Goal: Obtain resource: Obtain resource

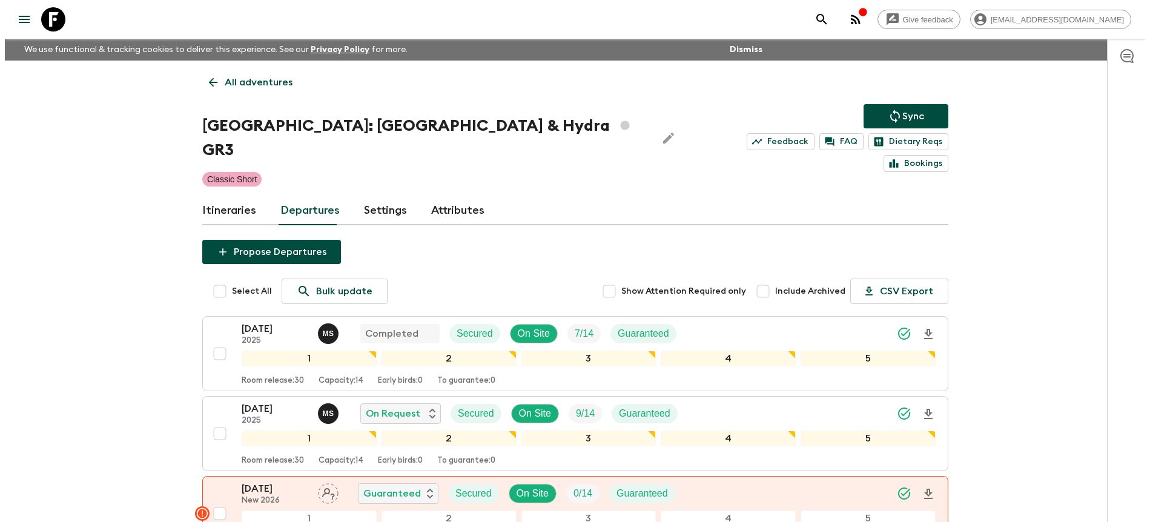
scroll to position [61, 0]
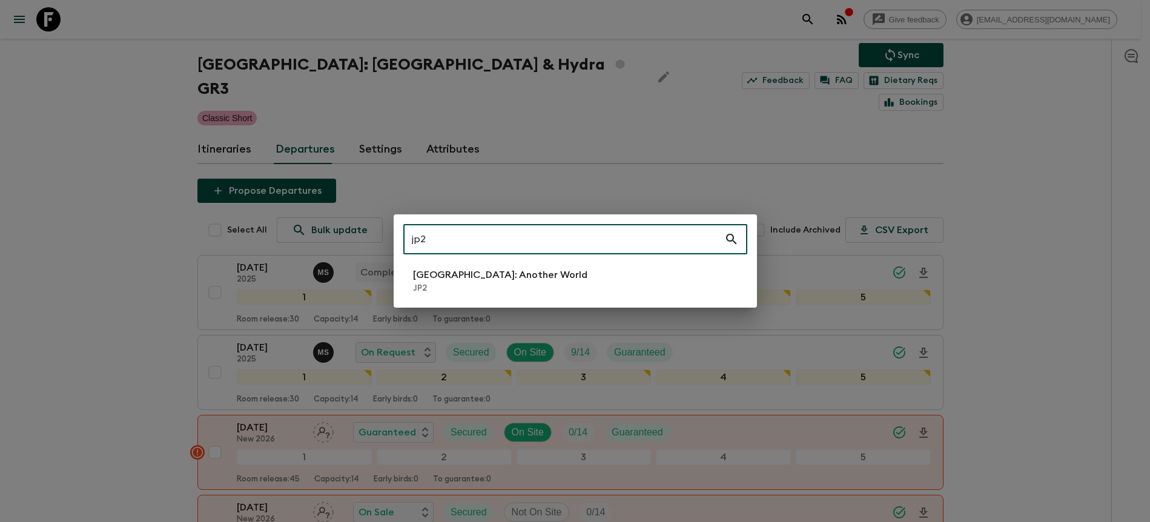
type input "jp2"
click at [627, 289] on li "[GEOGRAPHIC_DATA]: Another World JP2" at bounding box center [575, 281] width 344 height 34
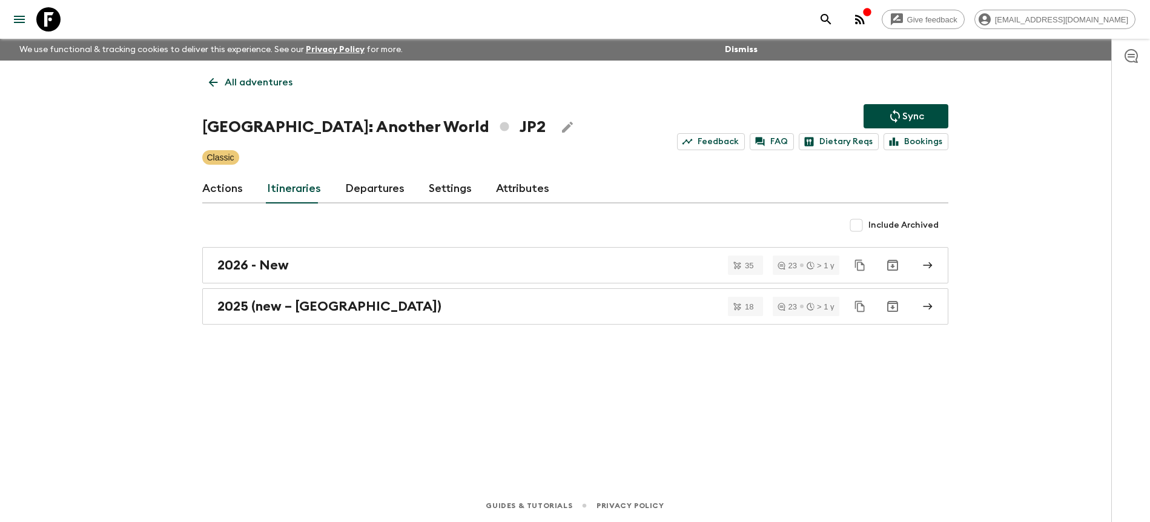
click at [352, 194] on link "Departures" at bounding box center [374, 188] width 59 height 29
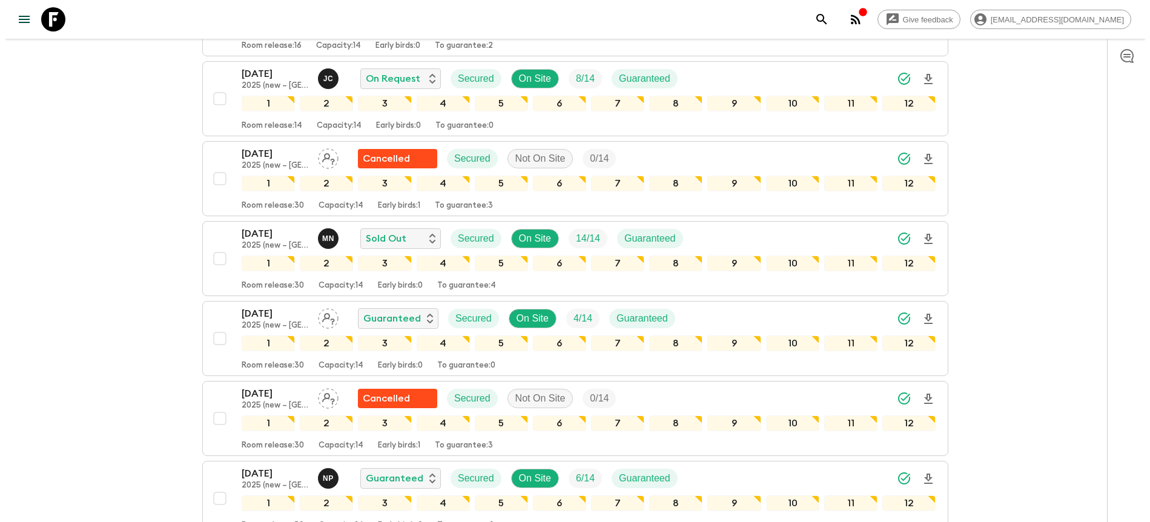
scroll to position [888, 0]
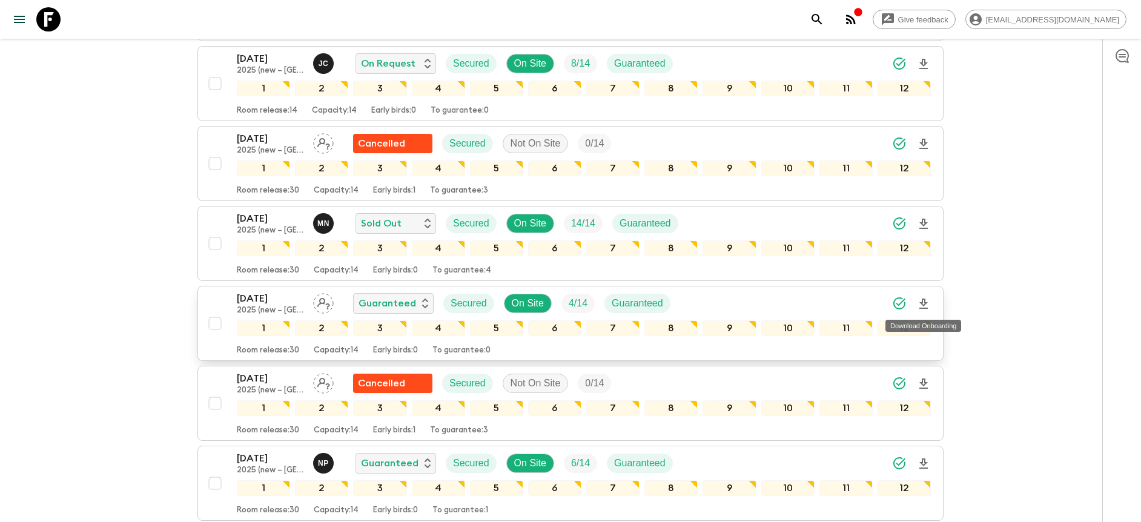
click at [924, 302] on icon "Download Onboarding" at bounding box center [923, 303] width 8 height 10
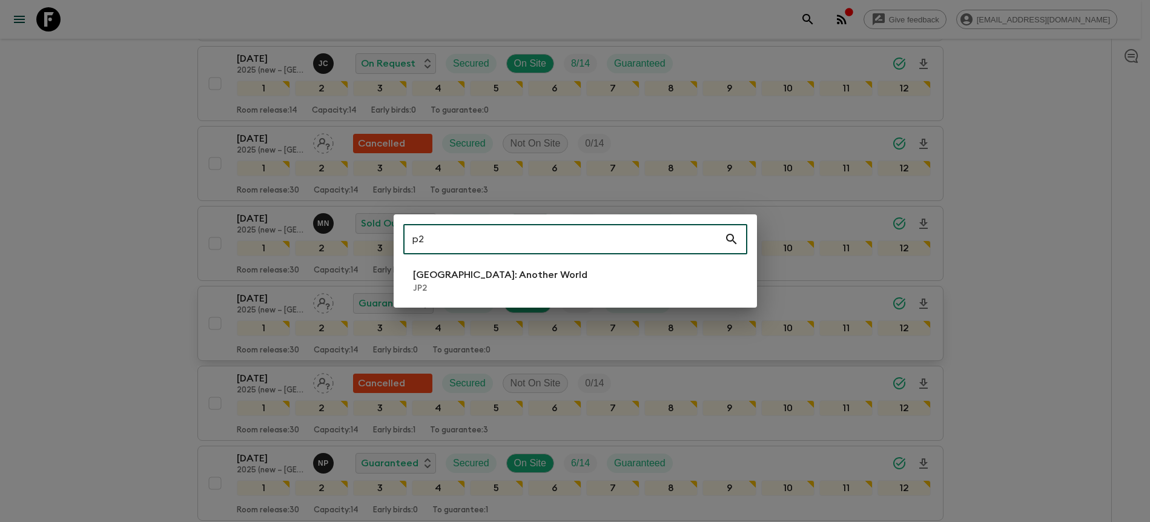
type input "p"
type input "jp2"
click at [546, 259] on div "jp2 ​ [GEOGRAPHIC_DATA]: Another World JP2" at bounding box center [575, 260] width 363 height 93
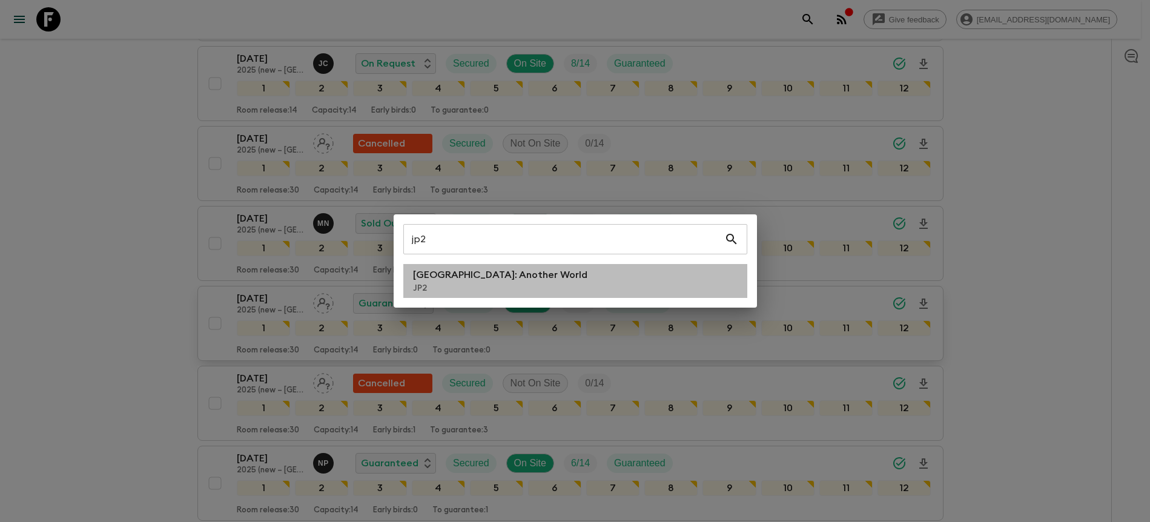
click at [544, 265] on li "[GEOGRAPHIC_DATA]: Another World JP2" at bounding box center [575, 281] width 344 height 34
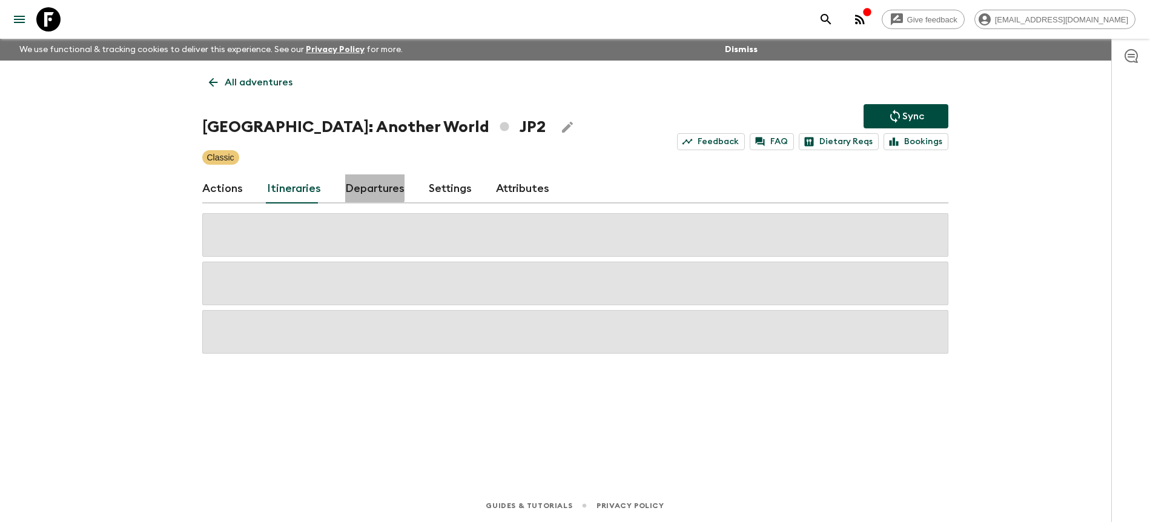
click at [357, 186] on link "Departures" at bounding box center [374, 188] width 59 height 29
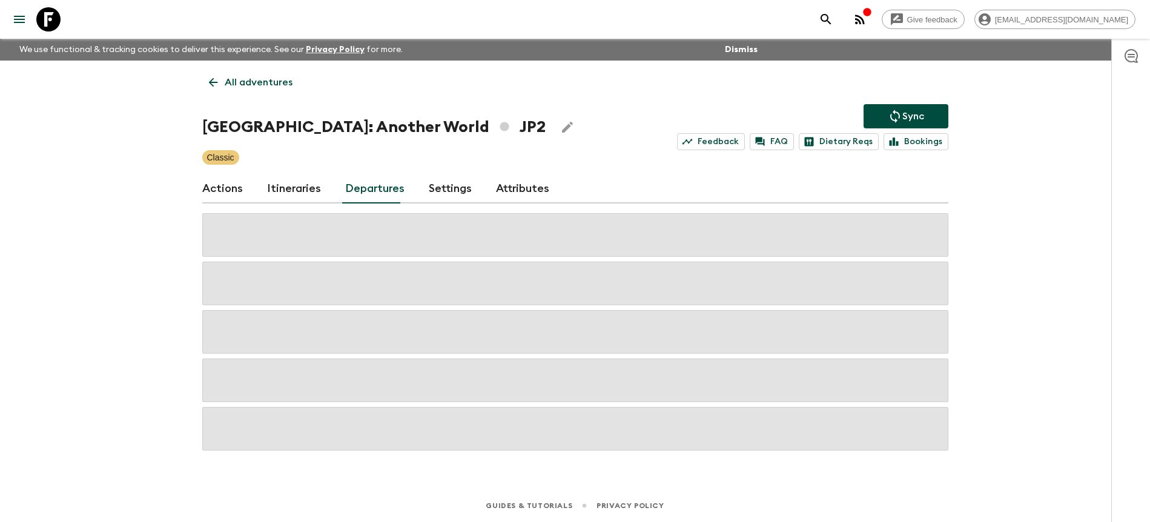
click at [373, 186] on link "Departures" at bounding box center [374, 188] width 59 height 29
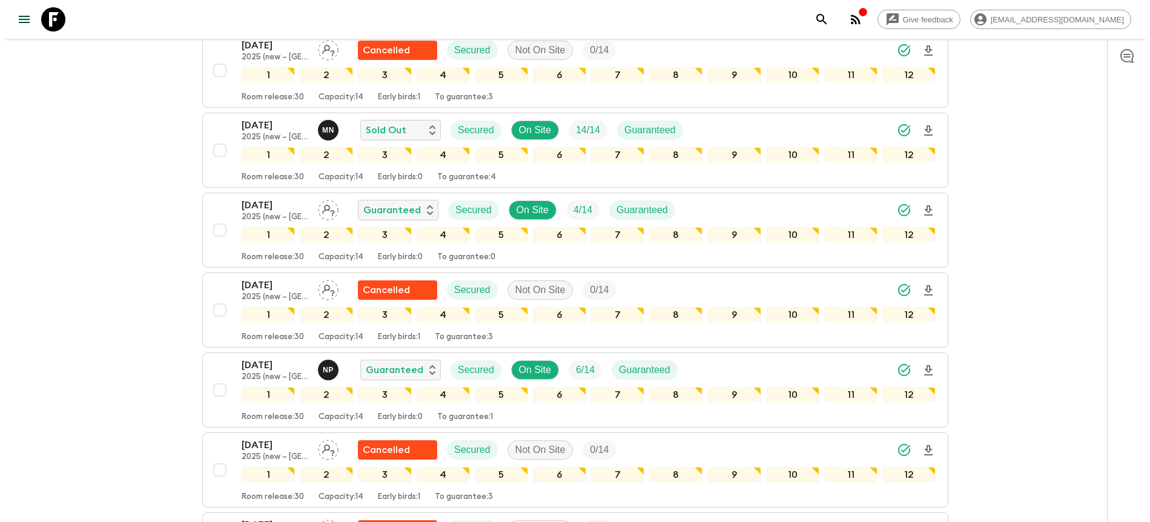
scroll to position [1029, 0]
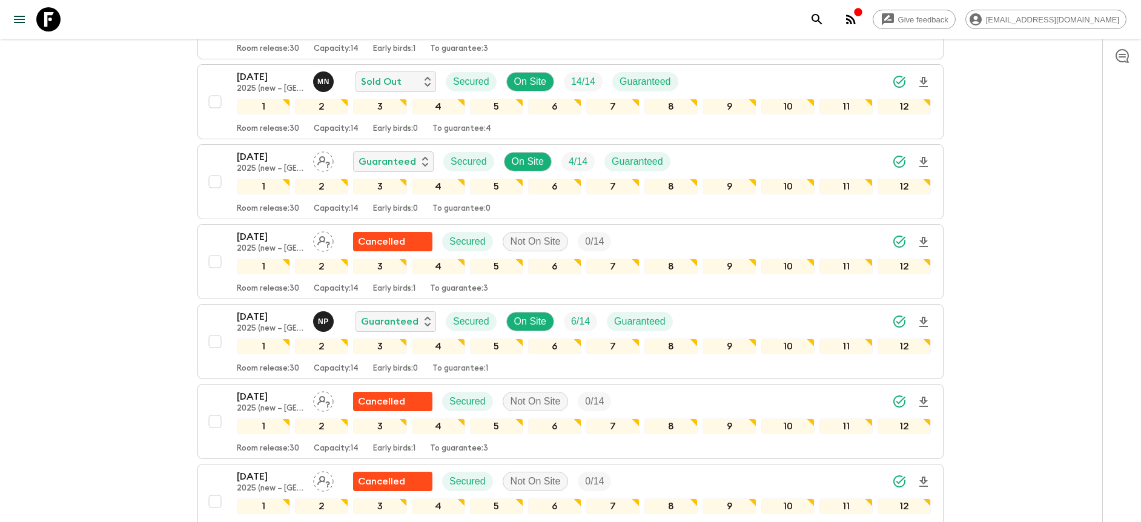
click at [921, 82] on icon "Download Onboarding" at bounding box center [923, 82] width 8 height 10
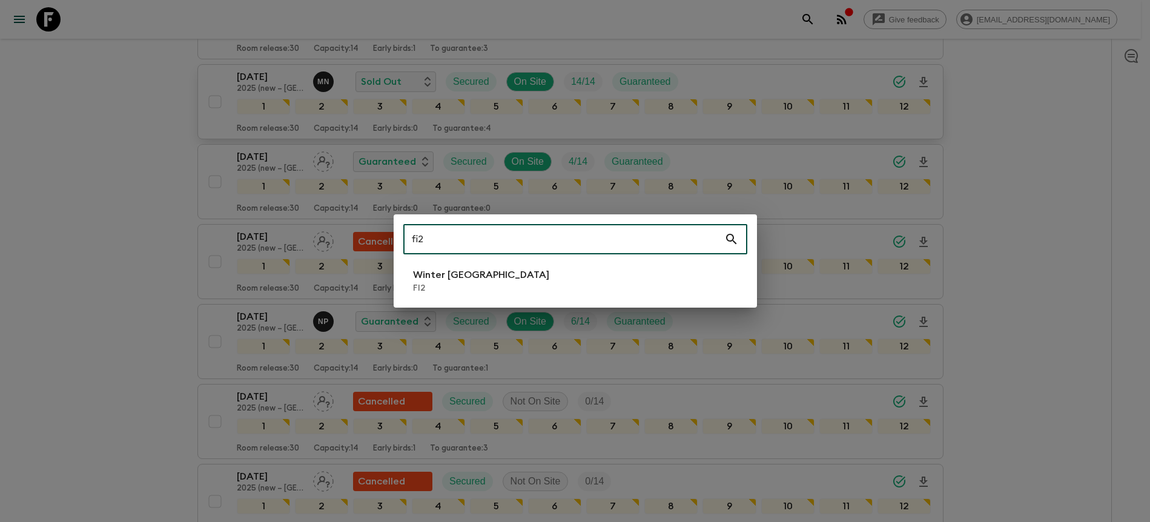
type input "fi2"
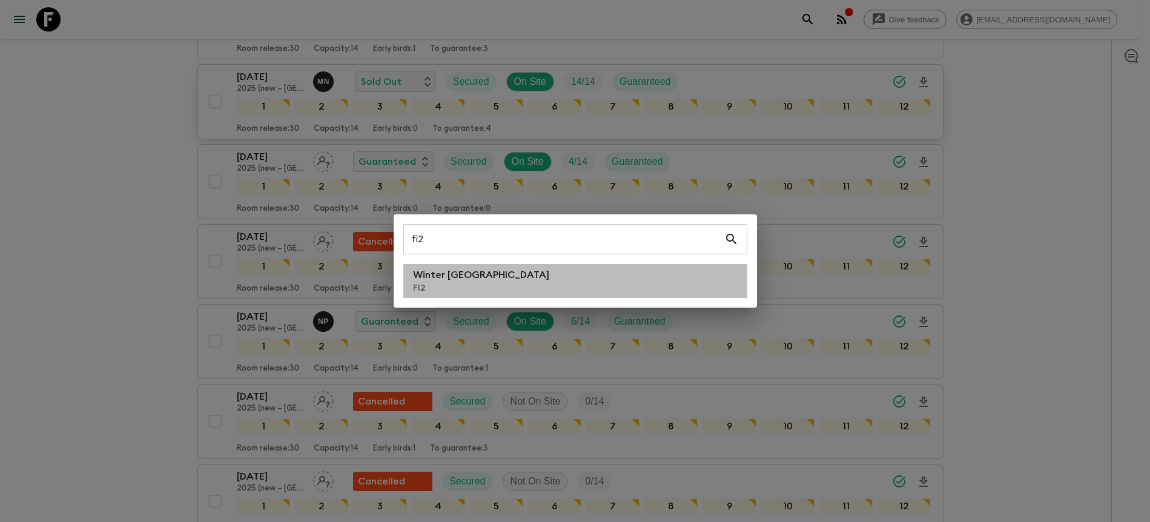
click at [625, 285] on li "Winter [GEOGRAPHIC_DATA] FI2" at bounding box center [575, 281] width 344 height 34
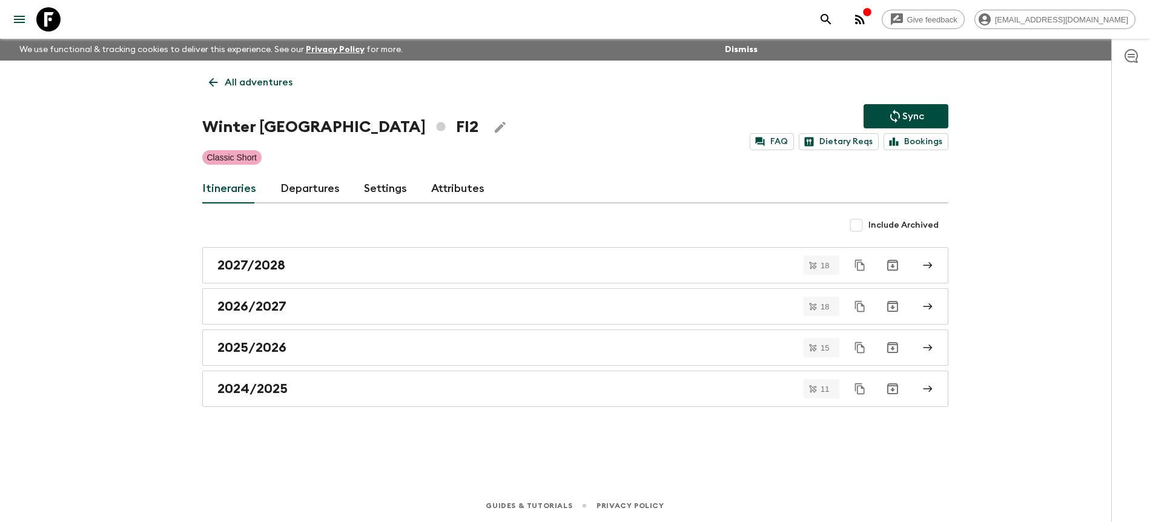
click at [324, 185] on link "Departures" at bounding box center [309, 188] width 59 height 29
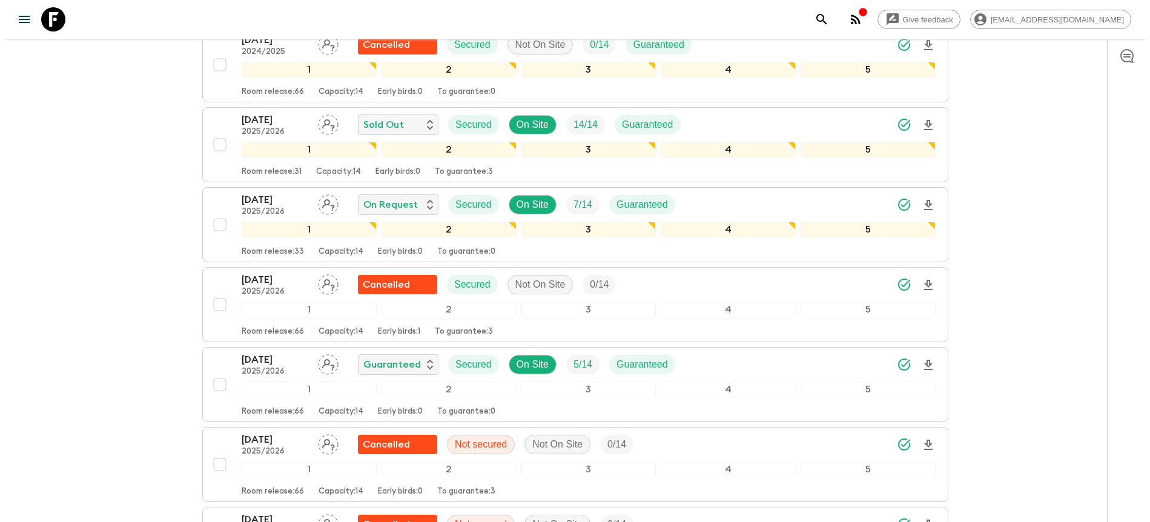
scroll to position [1323, 0]
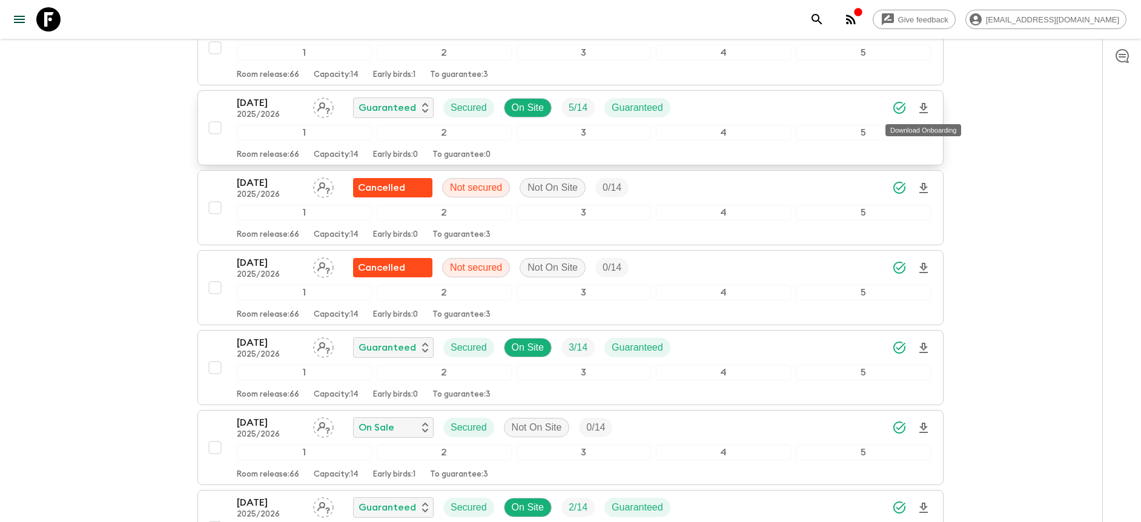
click at [922, 107] on icon "Download Onboarding" at bounding box center [923, 108] width 8 height 10
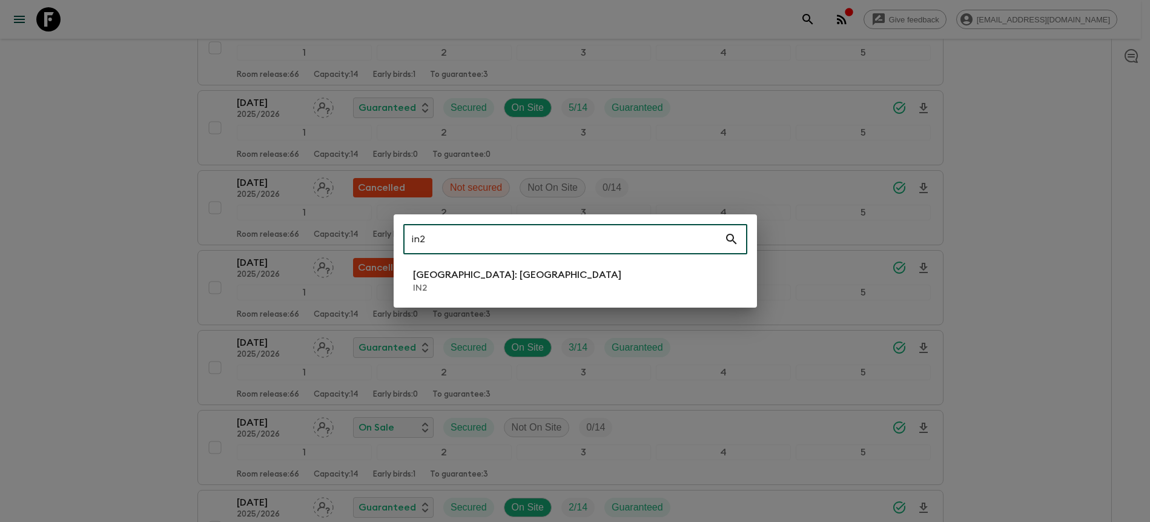
type input "in2"
click at [576, 275] on li "[GEOGRAPHIC_DATA]: [GEOGRAPHIC_DATA] IN2" at bounding box center [575, 281] width 344 height 34
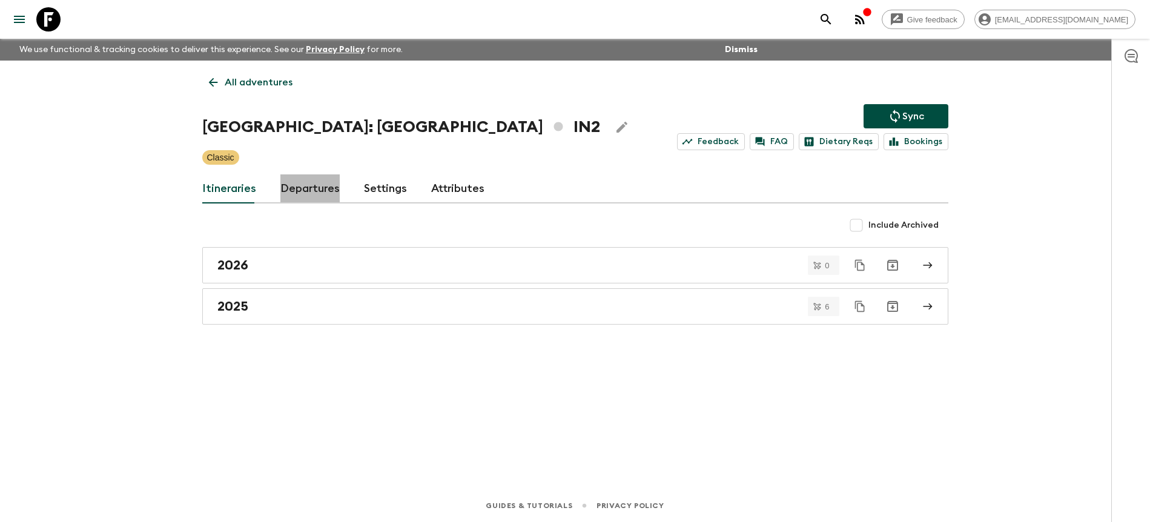
click at [311, 194] on link "Departures" at bounding box center [309, 188] width 59 height 29
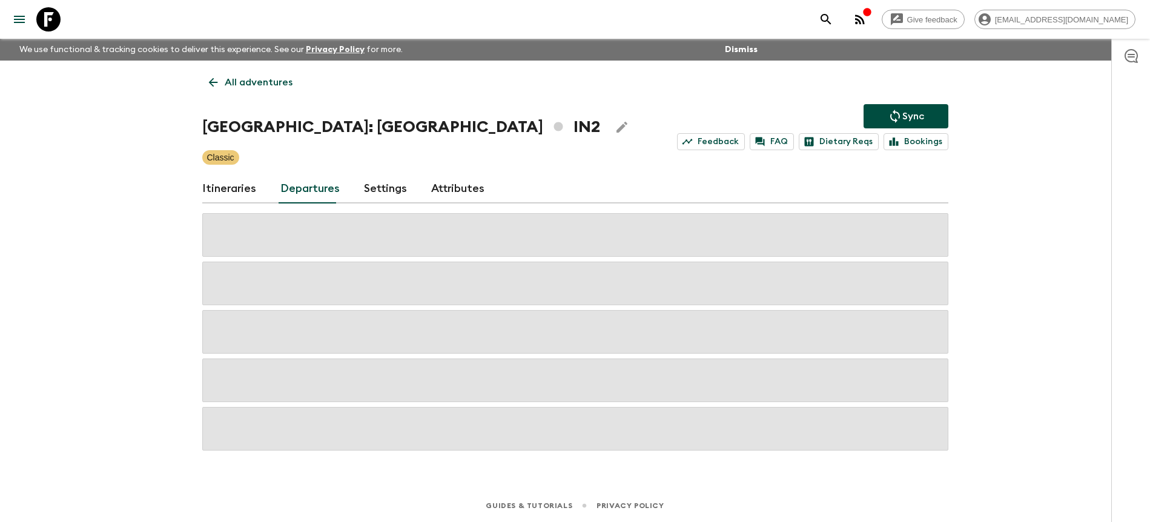
click at [967, 236] on div "Give feedback [PERSON_NAME][EMAIL_ADDRESS][DOMAIN_NAME] We use functional & tra…" at bounding box center [575, 261] width 1150 height 522
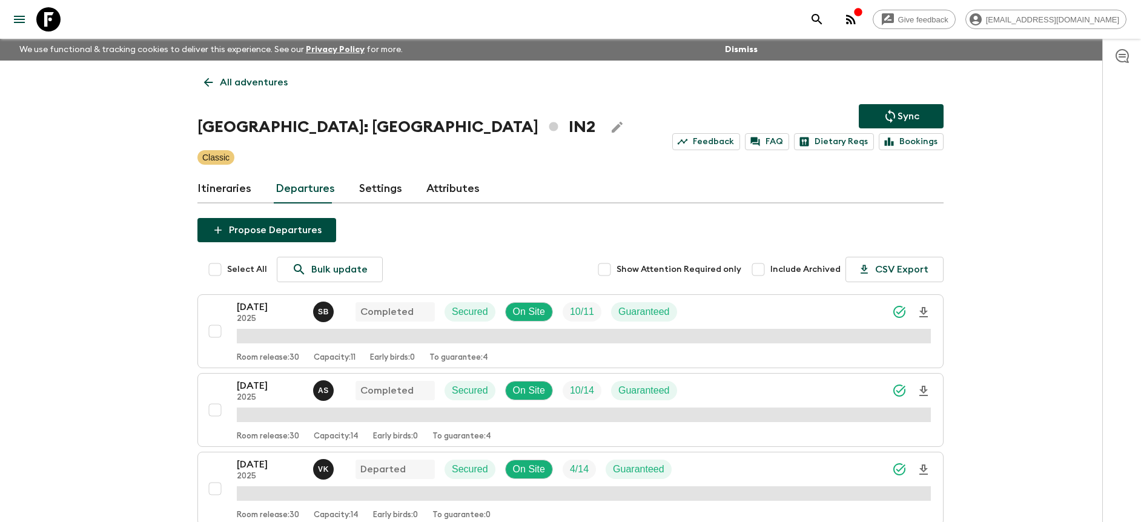
click at [968, 236] on div "Give feedback [PERSON_NAME][EMAIL_ADDRESS][DOMAIN_NAME] We use functional & tra…" at bounding box center [570, 436] width 1141 height 872
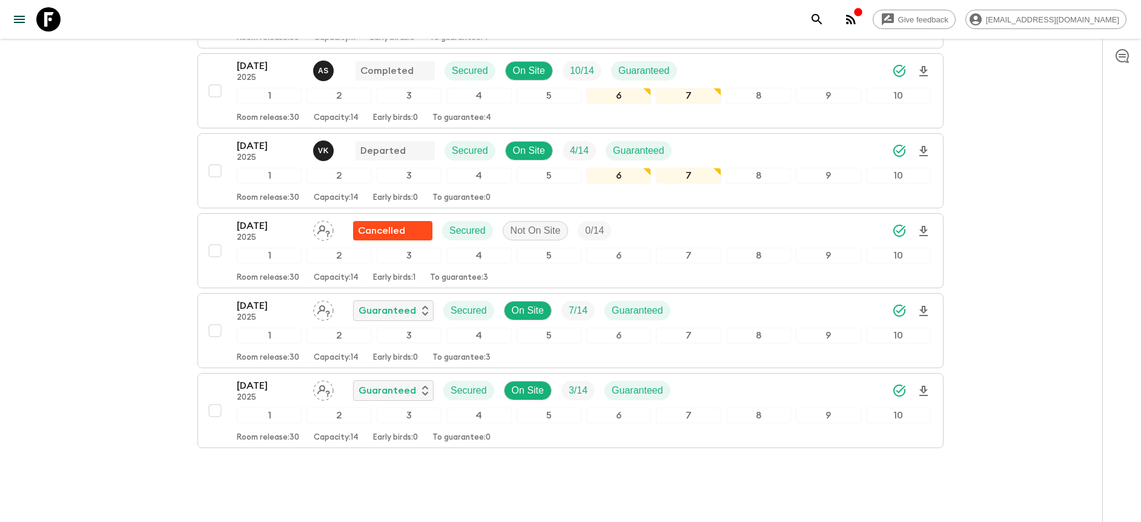
scroll to position [357, 0]
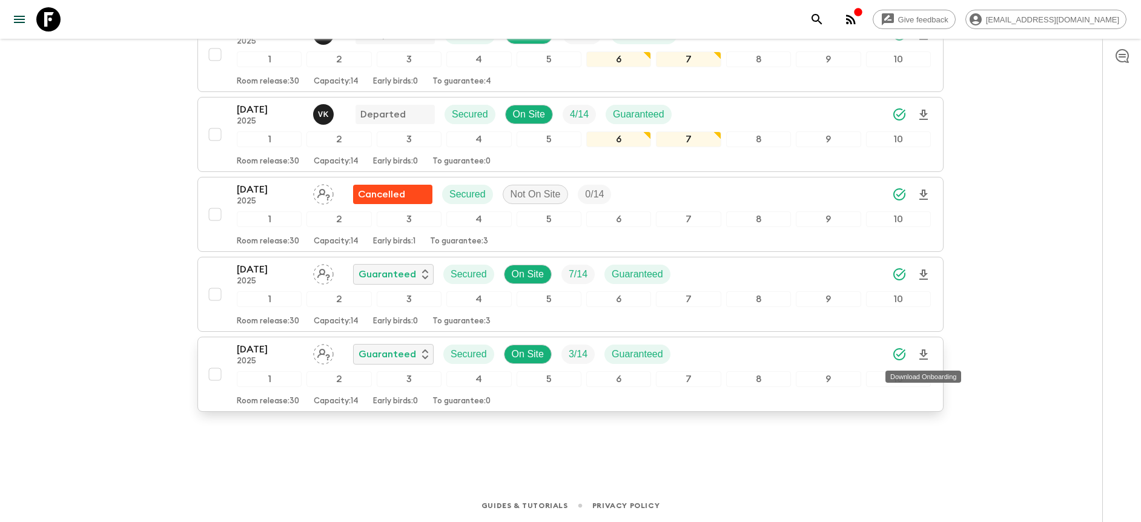
click at [924, 354] on icon "Download Onboarding" at bounding box center [923, 354] width 8 height 10
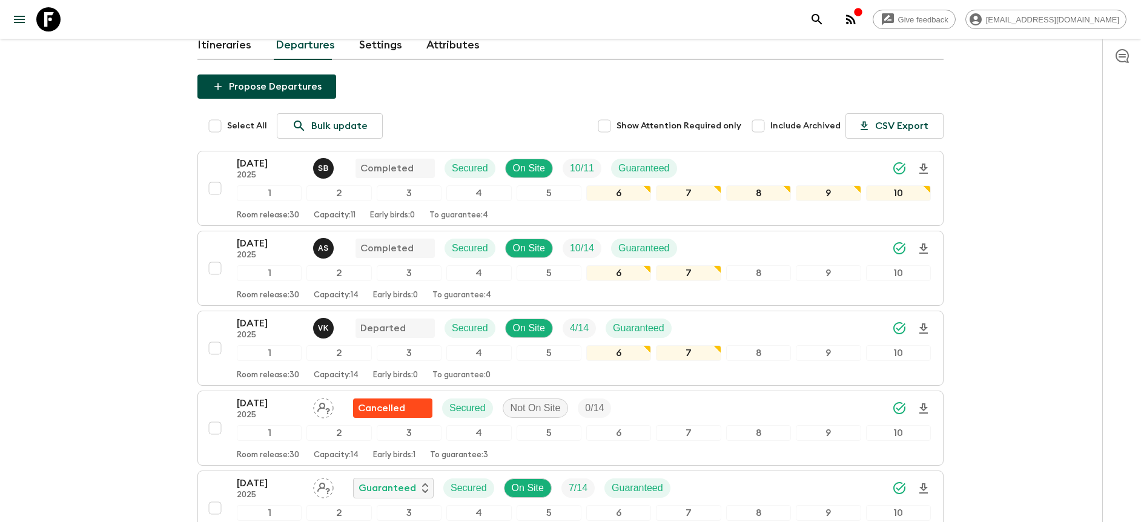
scroll to position [96, 0]
